Goal: Task Accomplishment & Management: Manage account settings

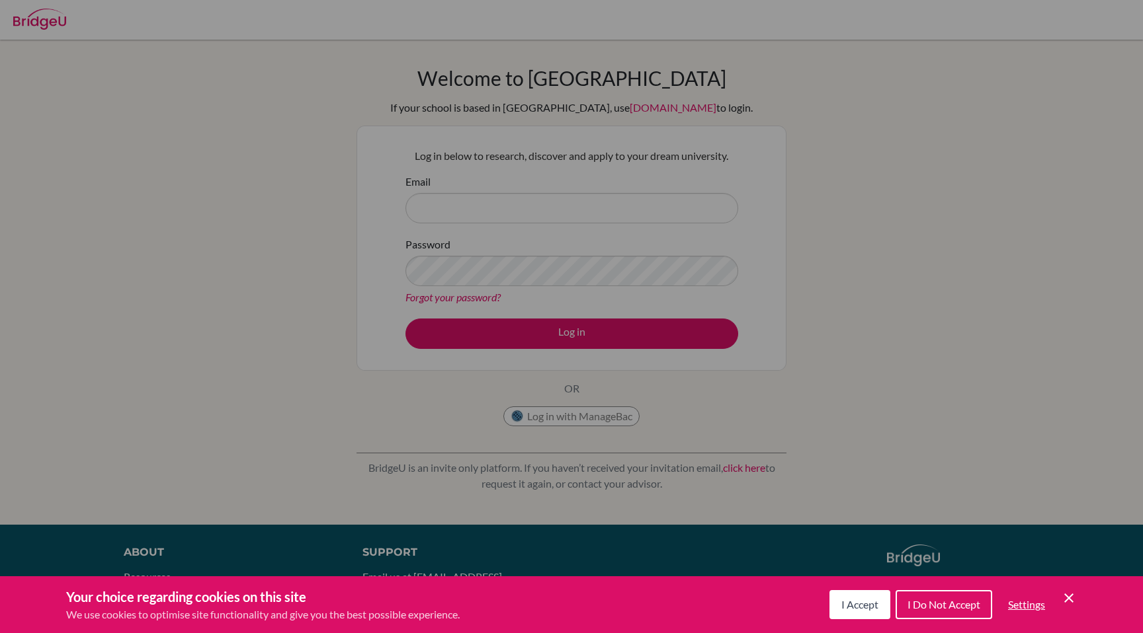
click at [879, 597] on button "I Accept" at bounding box center [859, 605] width 61 height 29
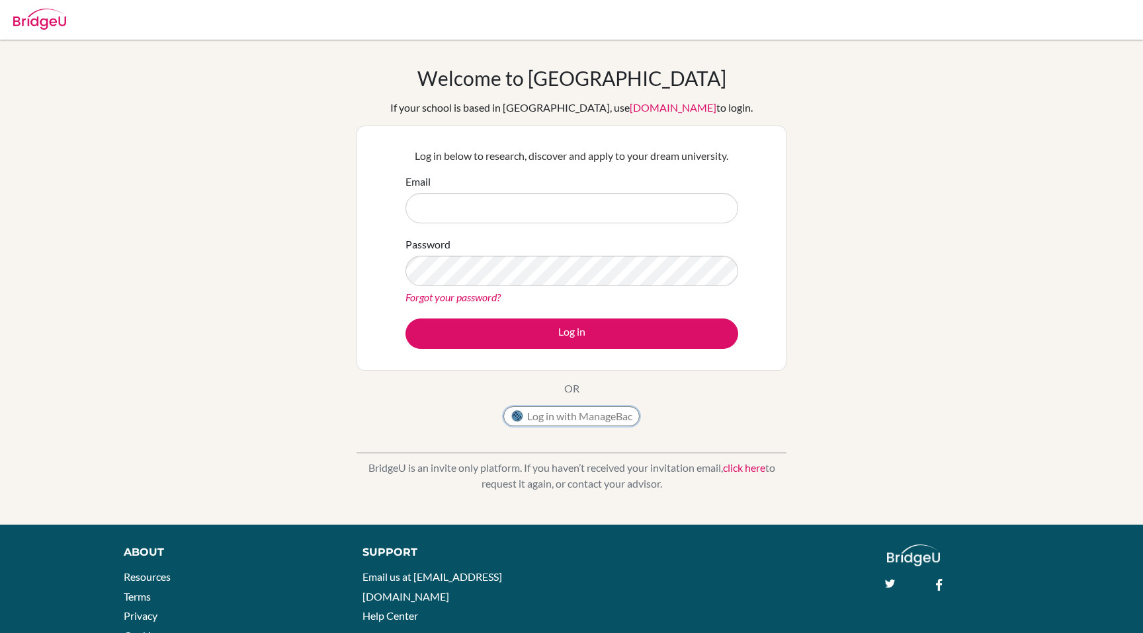
click at [574, 417] on button "Log in with ManageBac" at bounding box center [571, 417] width 136 height 20
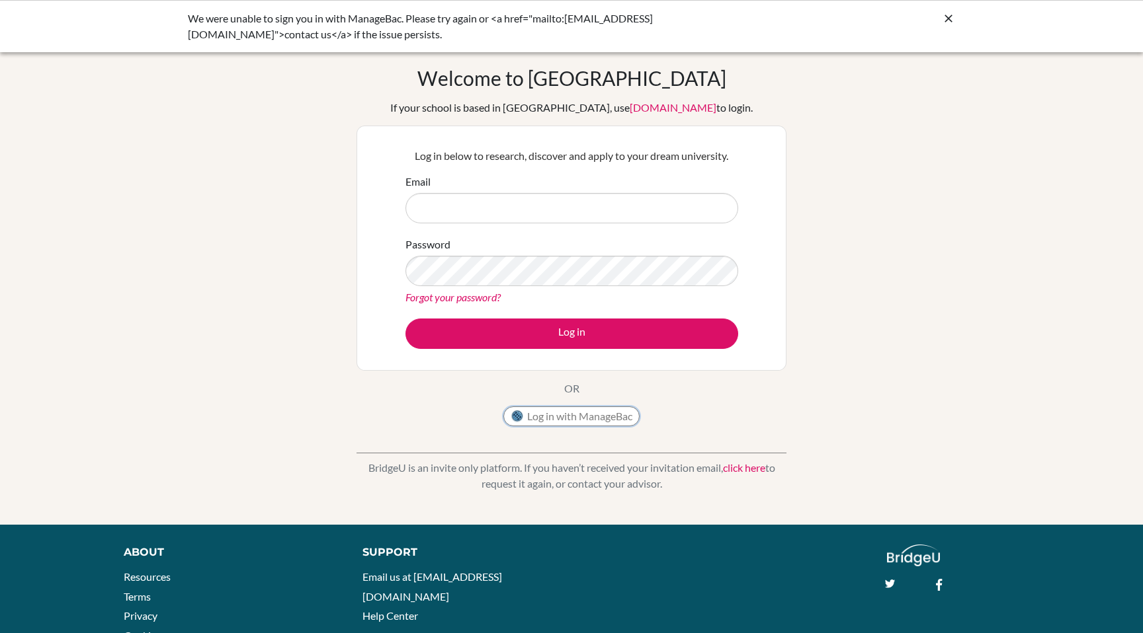
click at [592, 423] on button "Log in with ManageBac" at bounding box center [571, 417] width 136 height 20
type input "mich.bohn@share.efacademy.org"
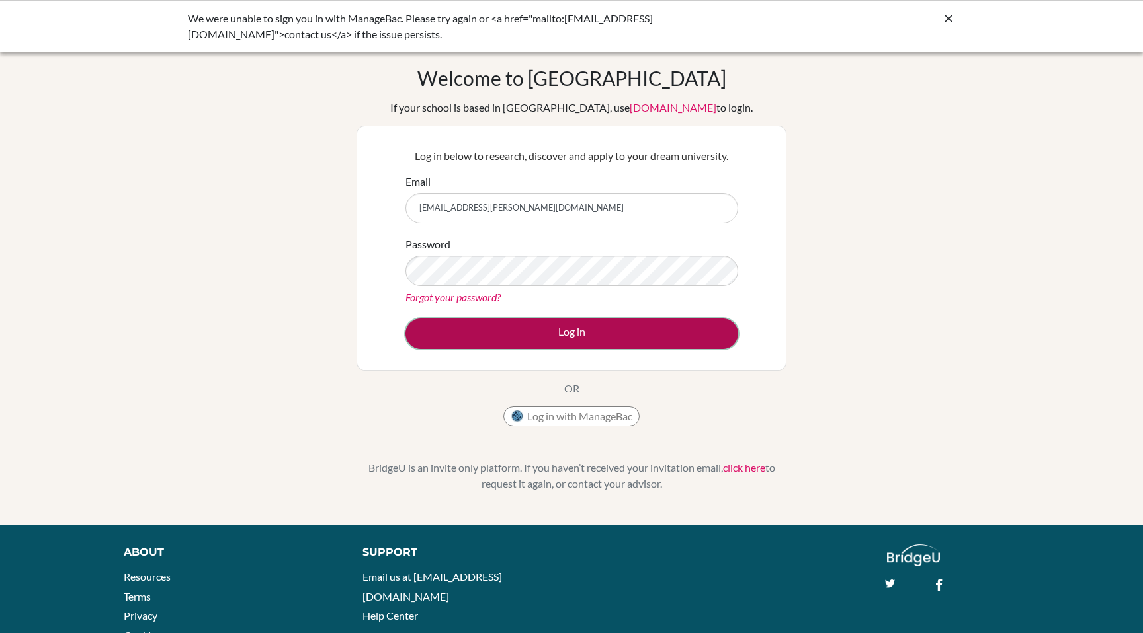
click at [472, 339] on button "Log in" at bounding box center [571, 334] width 333 height 30
